Goal: Task Accomplishment & Management: Use online tool/utility

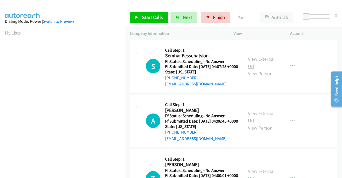
click at [266, 61] on link "View External Url" at bounding box center [261, 62] width 27 height 13
click at [260, 120] on link "View External Url" at bounding box center [261, 116] width 27 height 13
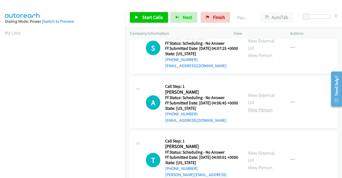
scroll to position [27, 0]
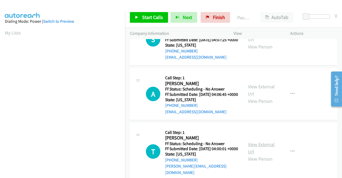
click at [258, 155] on link "View External Url" at bounding box center [261, 147] width 27 height 13
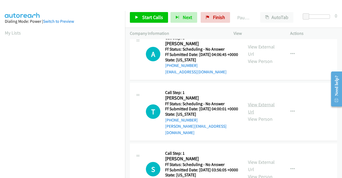
scroll to position [80, 0]
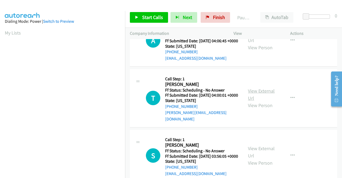
click at [255, 101] on link "View External Url" at bounding box center [261, 94] width 27 height 13
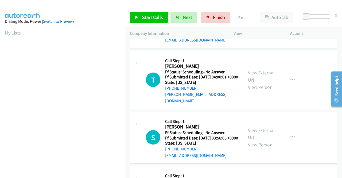
scroll to position [107, 0]
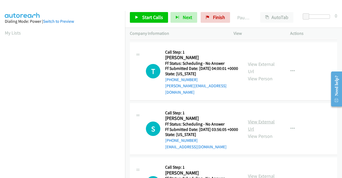
click at [263, 132] on link "View External Url" at bounding box center [261, 124] width 27 height 13
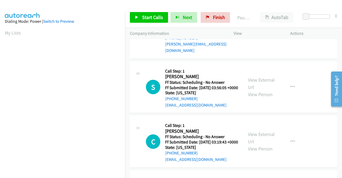
scroll to position [160, 0]
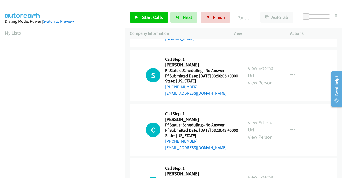
drag, startPoint x: 256, startPoint y: 146, endPoint x: 258, endPoint y: 143, distance: 3.4
click at [256, 140] on div "View External Url View Person" at bounding box center [262, 130] width 28 height 22
click at [260, 133] on link "View External Url" at bounding box center [261, 125] width 27 height 13
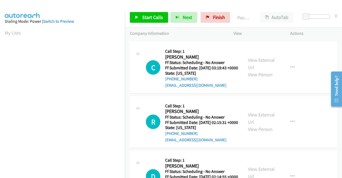
scroll to position [241, 0]
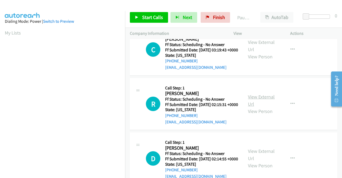
click at [254, 107] on link "View External Url" at bounding box center [261, 100] width 27 height 13
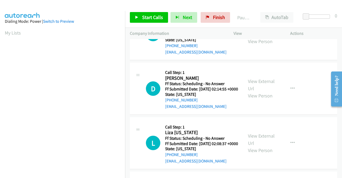
scroll to position [321, 0]
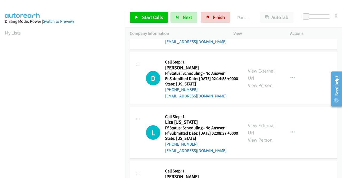
click at [254, 81] on link "View External Url" at bounding box center [261, 74] width 27 height 13
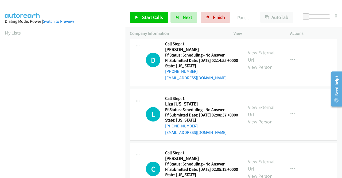
scroll to position [348, 0]
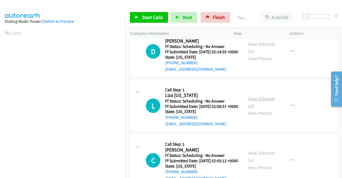
click at [261, 109] on link "View External Url" at bounding box center [261, 101] width 27 height 13
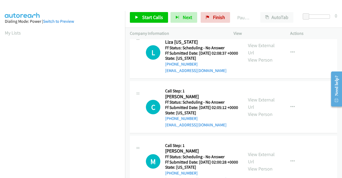
scroll to position [401, 0]
click at [259, 110] on link "View External Url" at bounding box center [261, 102] width 27 height 13
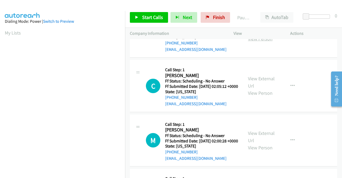
scroll to position [481, 0]
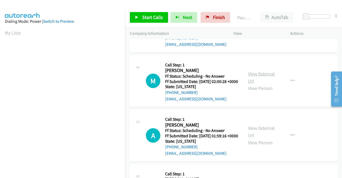
click at [262, 84] on link "View External Url" at bounding box center [261, 77] width 27 height 13
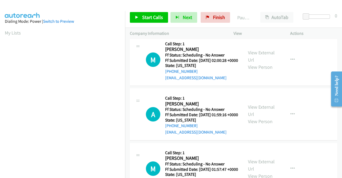
scroll to position [535, 0]
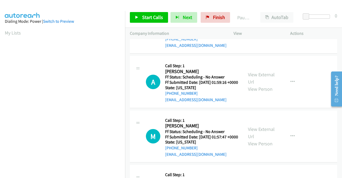
click at [262, 103] on div "View External Url View Person View External Url Email Schedule/Manage Callback …" at bounding box center [274, 82] width 62 height 42
click at [257, 85] on link "View External Url" at bounding box center [261, 77] width 27 height 13
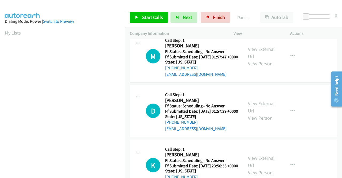
scroll to position [615, 0]
click at [251, 59] on link "View External Url" at bounding box center [261, 52] width 27 height 13
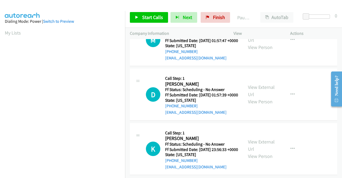
scroll to position [669, 0]
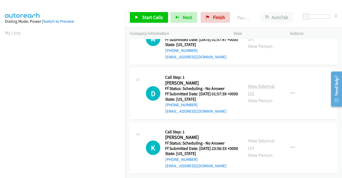
click at [256, 96] on link "View External Url" at bounding box center [261, 89] width 27 height 13
click at [262, 137] on link "View External Url" at bounding box center [261, 143] width 27 height 13
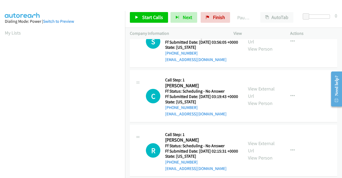
scroll to position [0, 0]
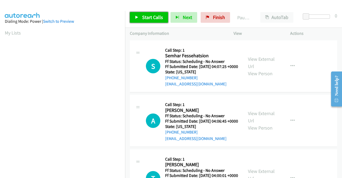
click at [149, 14] on span "Start Calls" at bounding box center [152, 17] width 21 height 6
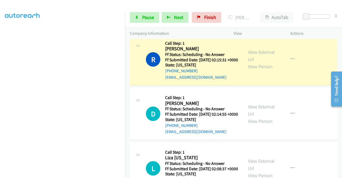
scroll to position [348, 0]
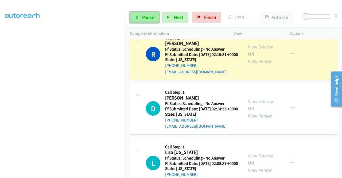
click at [147, 16] on span "Pause" at bounding box center [148, 17] width 12 height 6
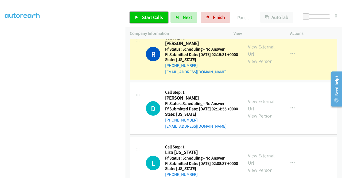
click at [151, 16] on span "Start Calls" at bounding box center [152, 17] width 21 height 6
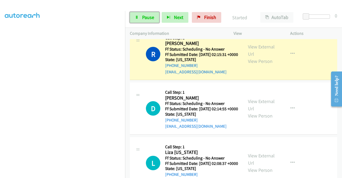
click at [151, 16] on span "Pause" at bounding box center [148, 17] width 12 height 6
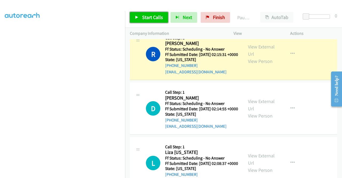
click at [151, 16] on span "Start Calls" at bounding box center [152, 17] width 21 height 6
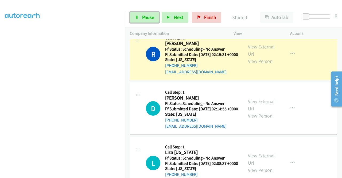
click at [151, 16] on span "Pause" at bounding box center [148, 17] width 12 height 6
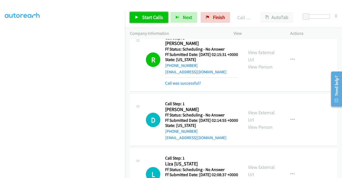
click at [150, 17] on span "Start Calls" at bounding box center [152, 17] width 21 height 6
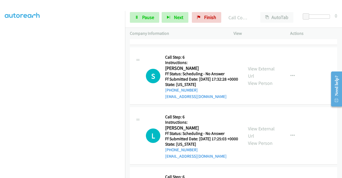
scroll to position [122, 0]
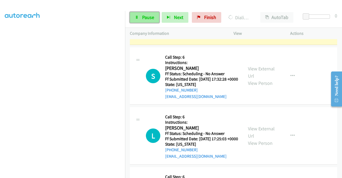
click at [147, 20] on span "Pause" at bounding box center [148, 17] width 12 height 6
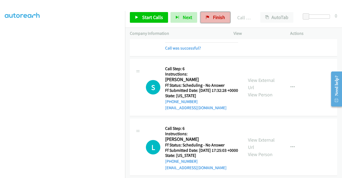
click at [214, 17] on span "Finish" at bounding box center [219, 17] width 12 height 6
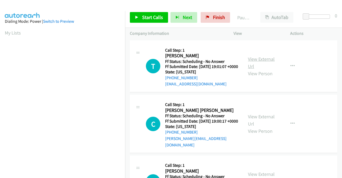
click at [253, 61] on link "View External Url" at bounding box center [261, 62] width 27 height 13
click at [257, 120] on link "View External Url" at bounding box center [261, 119] width 27 height 13
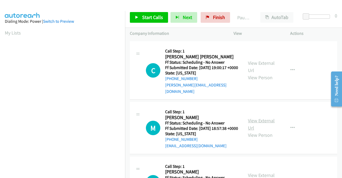
click at [259, 127] on link "View External Url" at bounding box center [261, 123] width 27 height 13
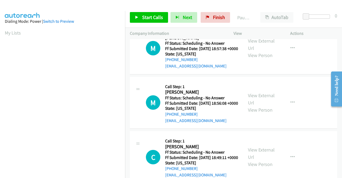
scroll to position [134, 0]
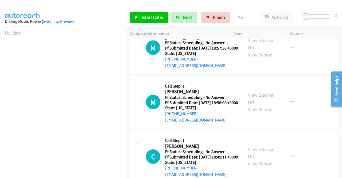
click at [254, 105] on link "View External Url" at bounding box center [261, 98] width 27 height 13
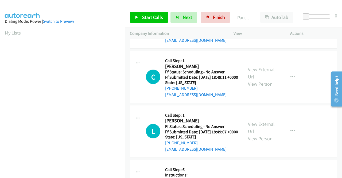
scroll to position [214, 0]
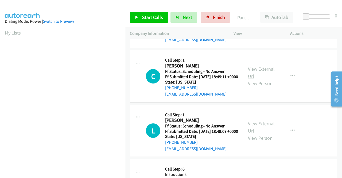
click at [262, 79] on link "View External Url" at bounding box center [261, 72] width 27 height 13
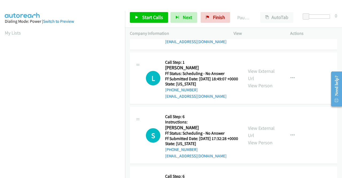
scroll to position [267, 0]
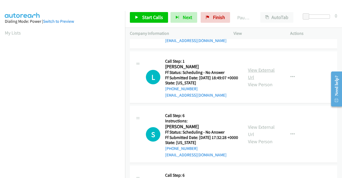
click at [249, 80] on link "View External Url" at bounding box center [261, 73] width 27 height 13
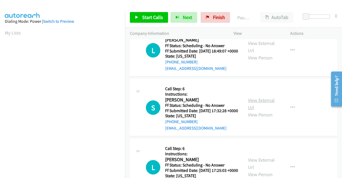
click at [254, 110] on link "View External Url" at bounding box center [261, 103] width 27 height 13
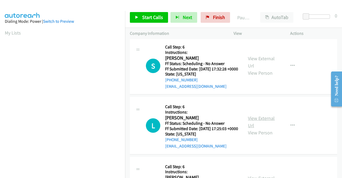
scroll to position [348, 0]
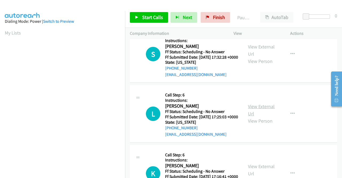
click at [251, 117] on link "View External Url" at bounding box center [261, 109] width 27 height 13
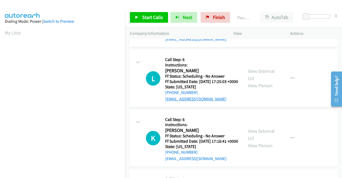
scroll to position [401, 0]
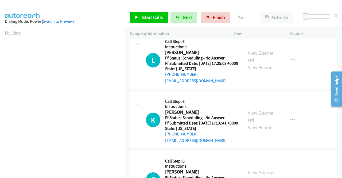
click at [250, 123] on link "View External Url" at bounding box center [261, 116] width 27 height 13
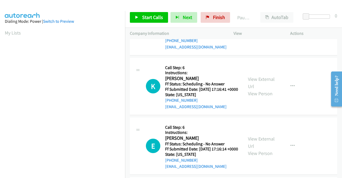
scroll to position [455, 0]
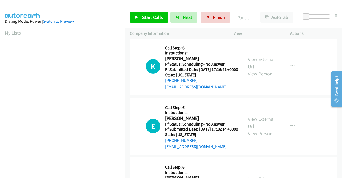
click at [251, 129] on link "View External Url" at bounding box center [261, 122] width 27 height 13
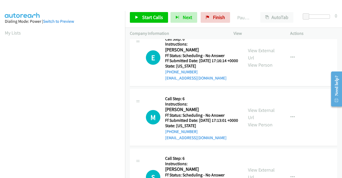
scroll to position [535, 0]
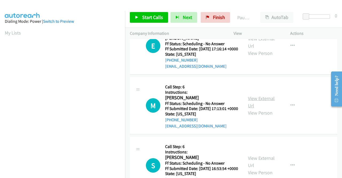
click at [248, 109] on link "View External Url" at bounding box center [261, 101] width 27 height 13
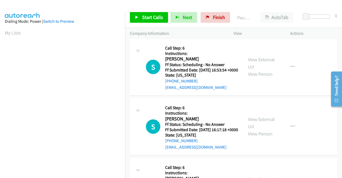
scroll to position [642, 0]
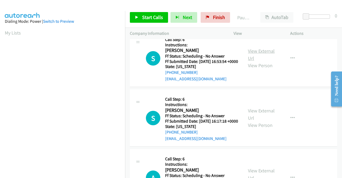
click at [255, 61] on link "View External Url" at bounding box center [261, 54] width 27 height 13
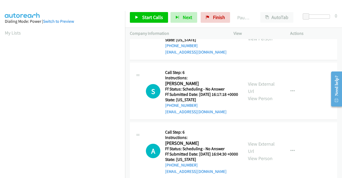
scroll to position [695, 0]
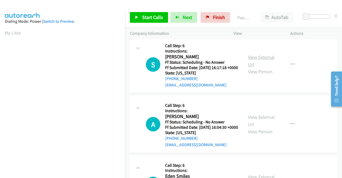
click at [266, 67] on link "View External Url" at bounding box center [261, 60] width 27 height 13
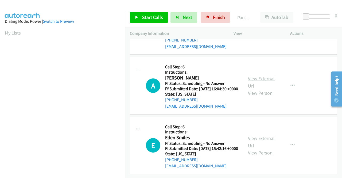
scroll to position [775, 0]
click at [256, 89] on link "View External Url" at bounding box center [261, 81] width 27 height 13
click at [249, 135] on link "View External Url" at bounding box center [261, 141] width 27 height 13
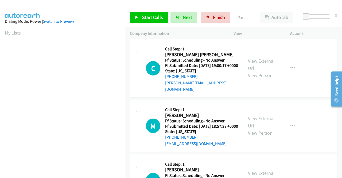
scroll to position [0, 0]
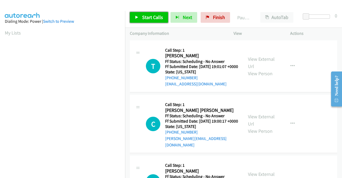
click at [157, 20] on span "Start Calls" at bounding box center [152, 17] width 21 height 6
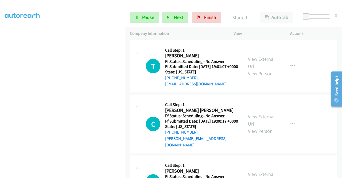
scroll to position [122, 0]
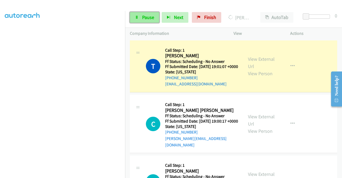
click at [142, 17] on span "Pause" at bounding box center [148, 17] width 12 height 6
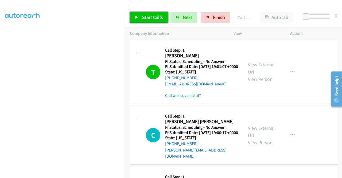
click at [151, 16] on span "Start Calls" at bounding box center [152, 17] width 21 height 6
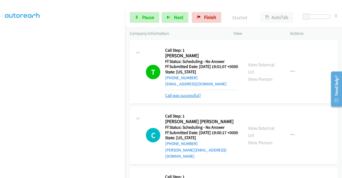
click at [174, 98] on link "Call was successful?" at bounding box center [183, 95] width 36 height 5
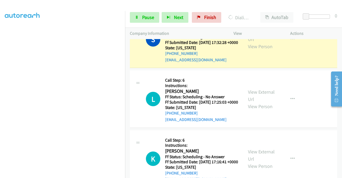
scroll to position [428, 0]
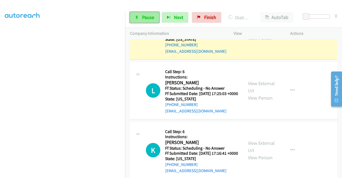
click at [144, 17] on span "Pause" at bounding box center [148, 17] width 12 height 6
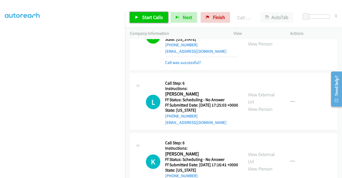
click at [157, 18] on span "Start Calls" at bounding box center [152, 17] width 21 height 6
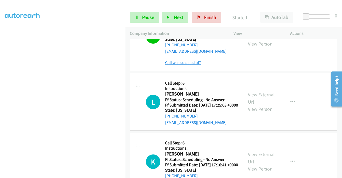
click at [183, 65] on link "Call was successful?" at bounding box center [183, 62] width 36 height 5
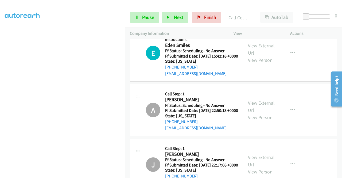
scroll to position [989, 0]
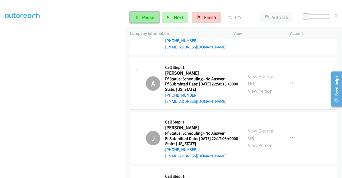
click at [141, 16] on link "Pause" at bounding box center [144, 17] width 29 height 11
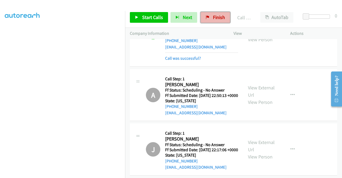
click at [213, 18] on span "Finish" at bounding box center [219, 17] width 12 height 6
